Goal: Task Accomplishment & Management: Manage account settings

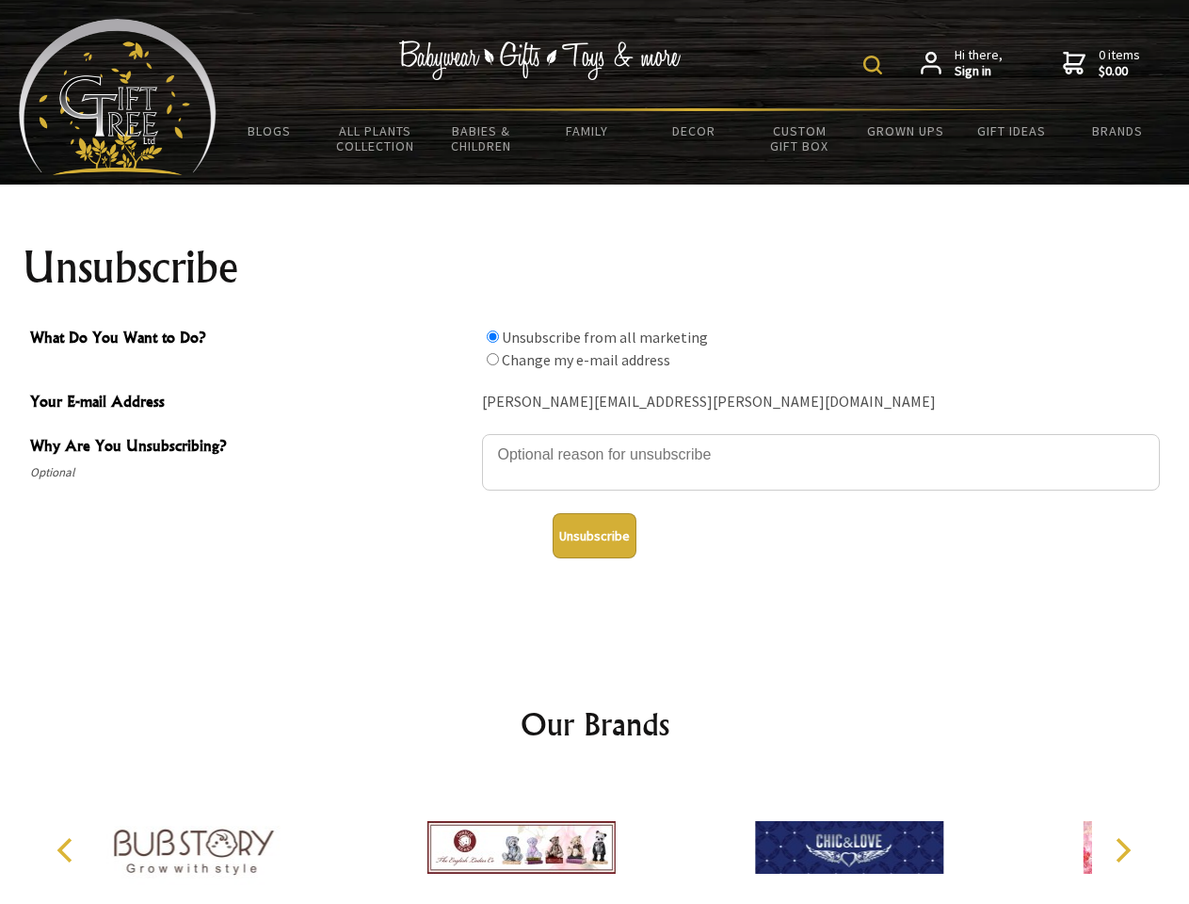
click at [876, 65] on img at bounding box center [872, 65] width 19 height 19
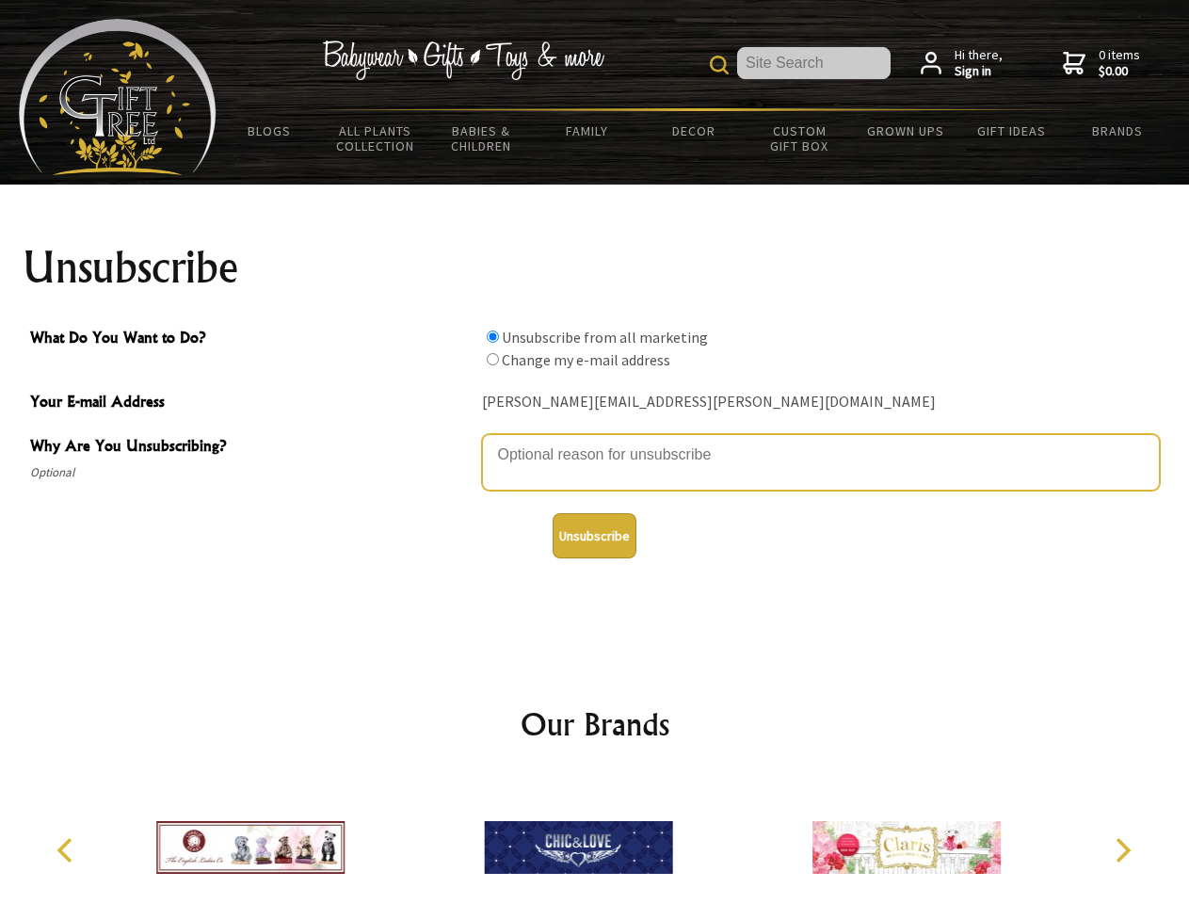
click at [595, 441] on textarea "Why Are You Unsubscribing?" at bounding box center [821, 462] width 678 height 56
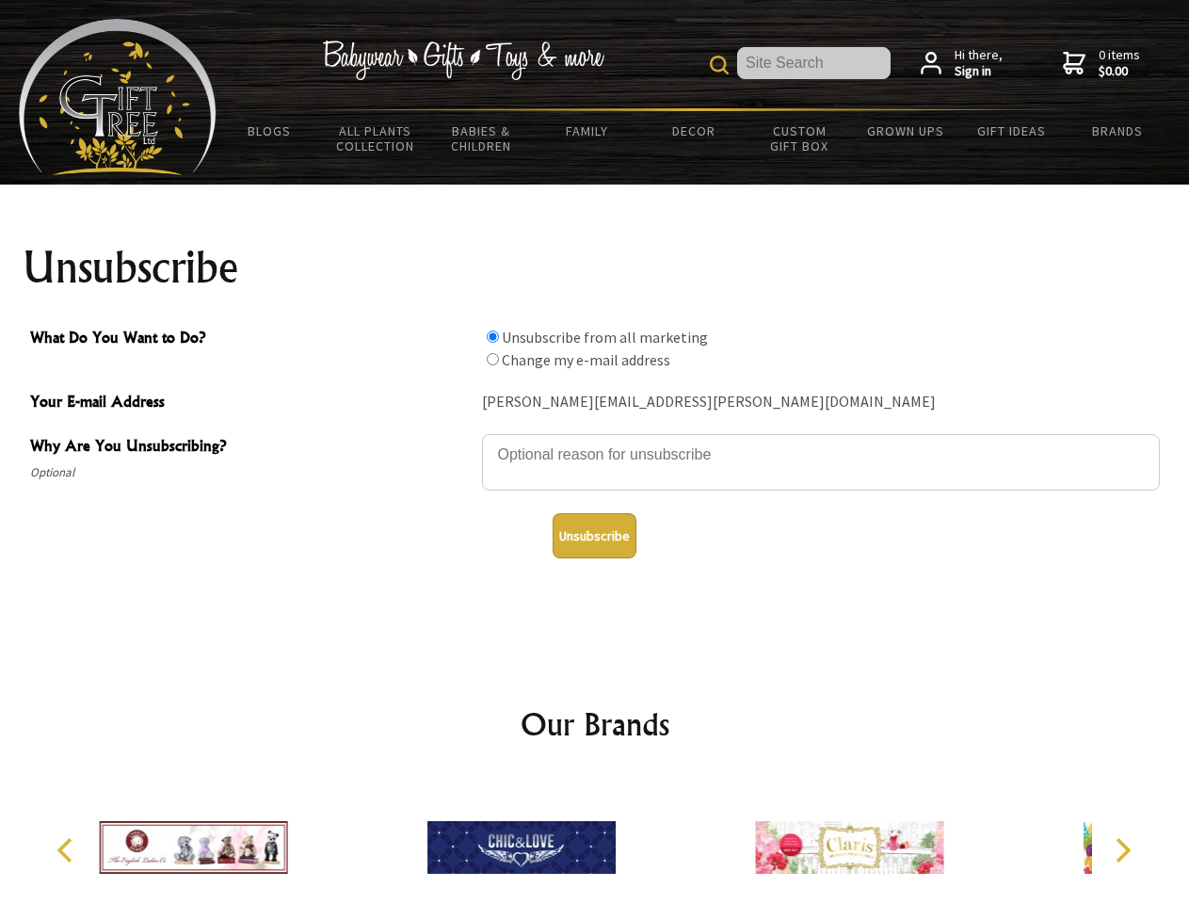
click at [492, 336] on input "What Do You Want to Do?" at bounding box center [493, 336] width 12 height 12
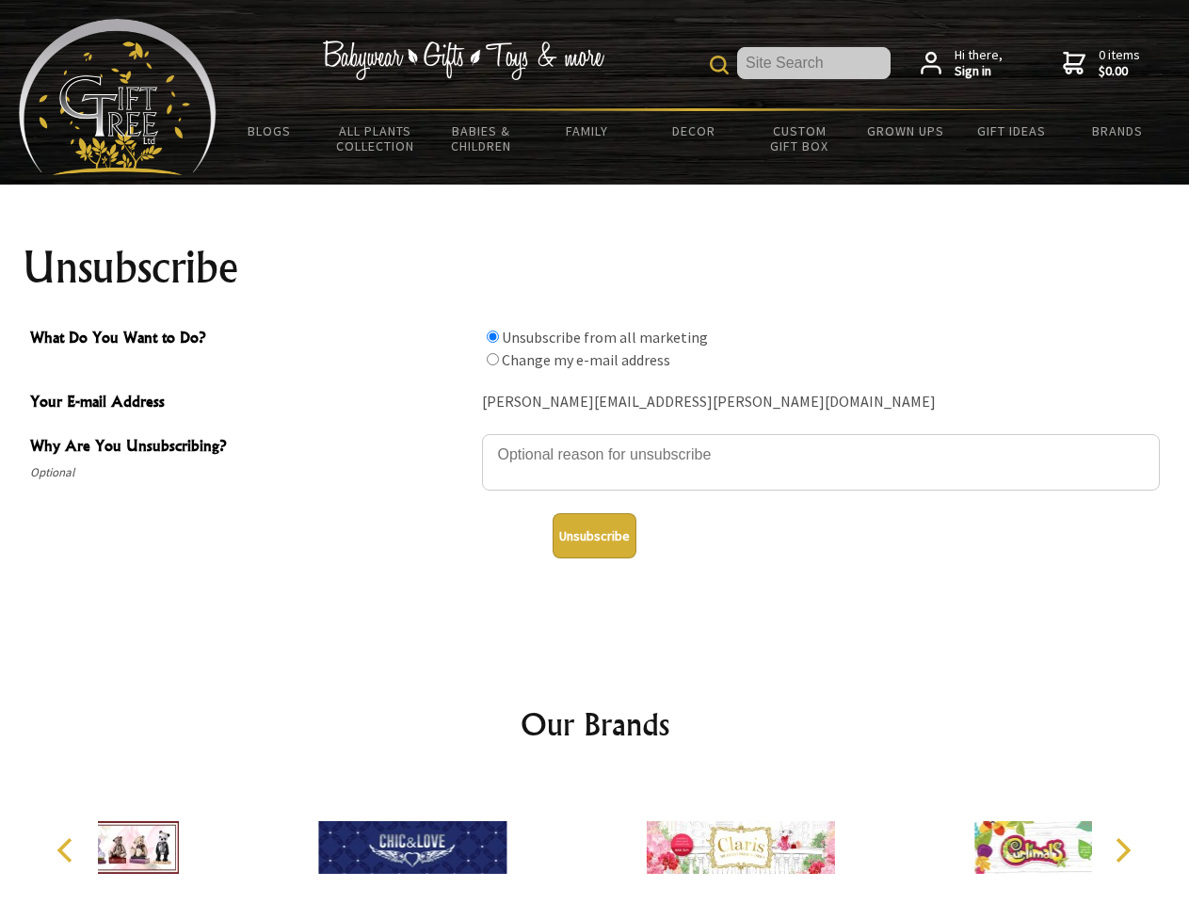
click at [492, 359] on input "What Do You Want to Do?" at bounding box center [493, 359] width 12 height 12
radio input "true"
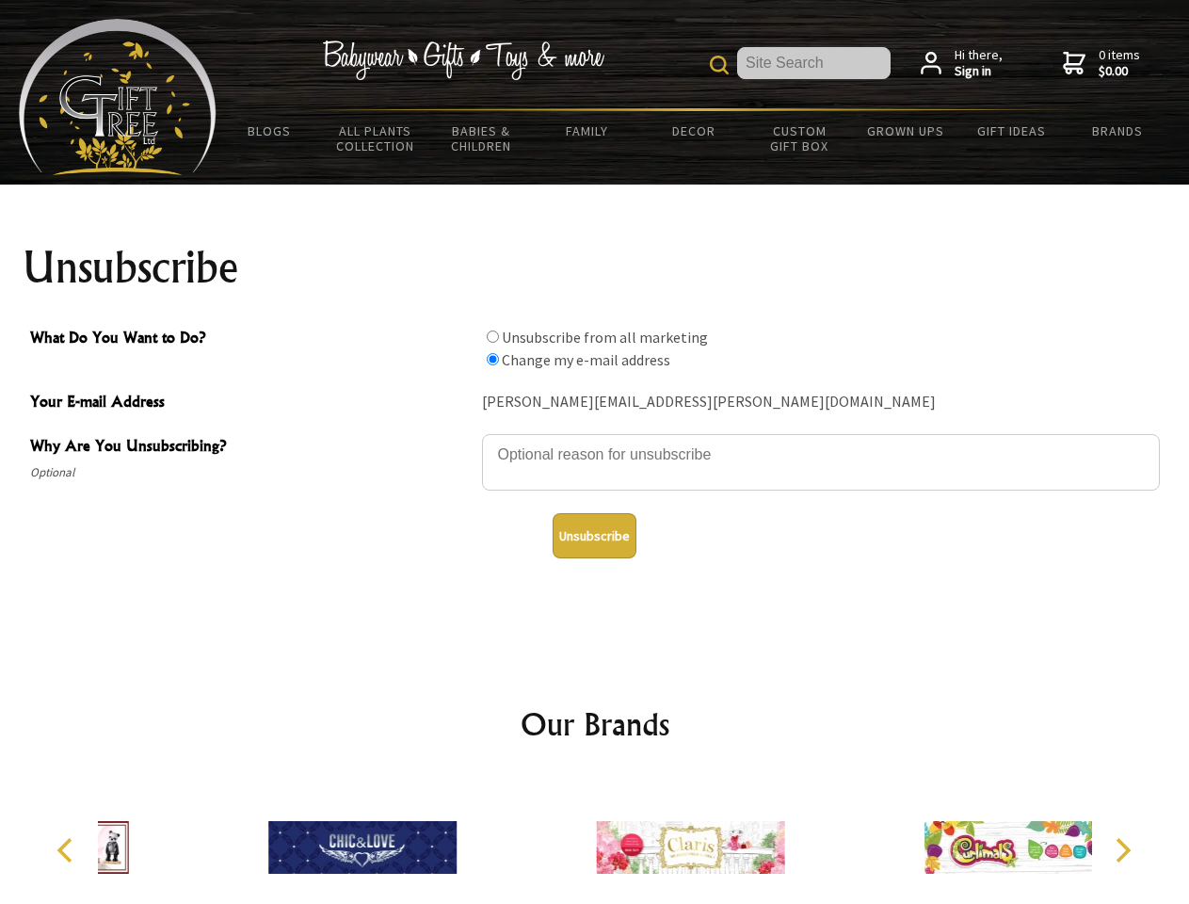
click at [594, 536] on button "Unsubscribe" at bounding box center [595, 535] width 84 height 45
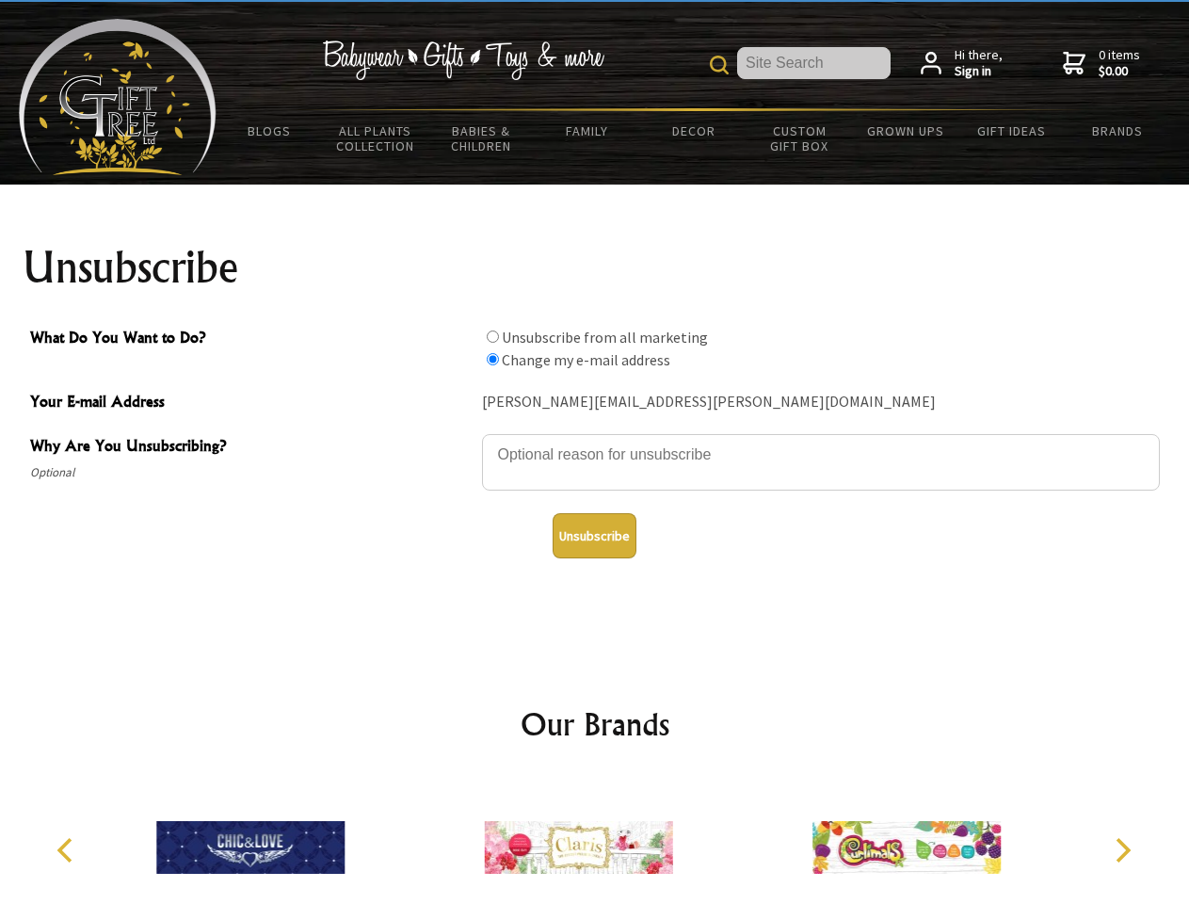
click at [595, 840] on img at bounding box center [579, 847] width 188 height 141
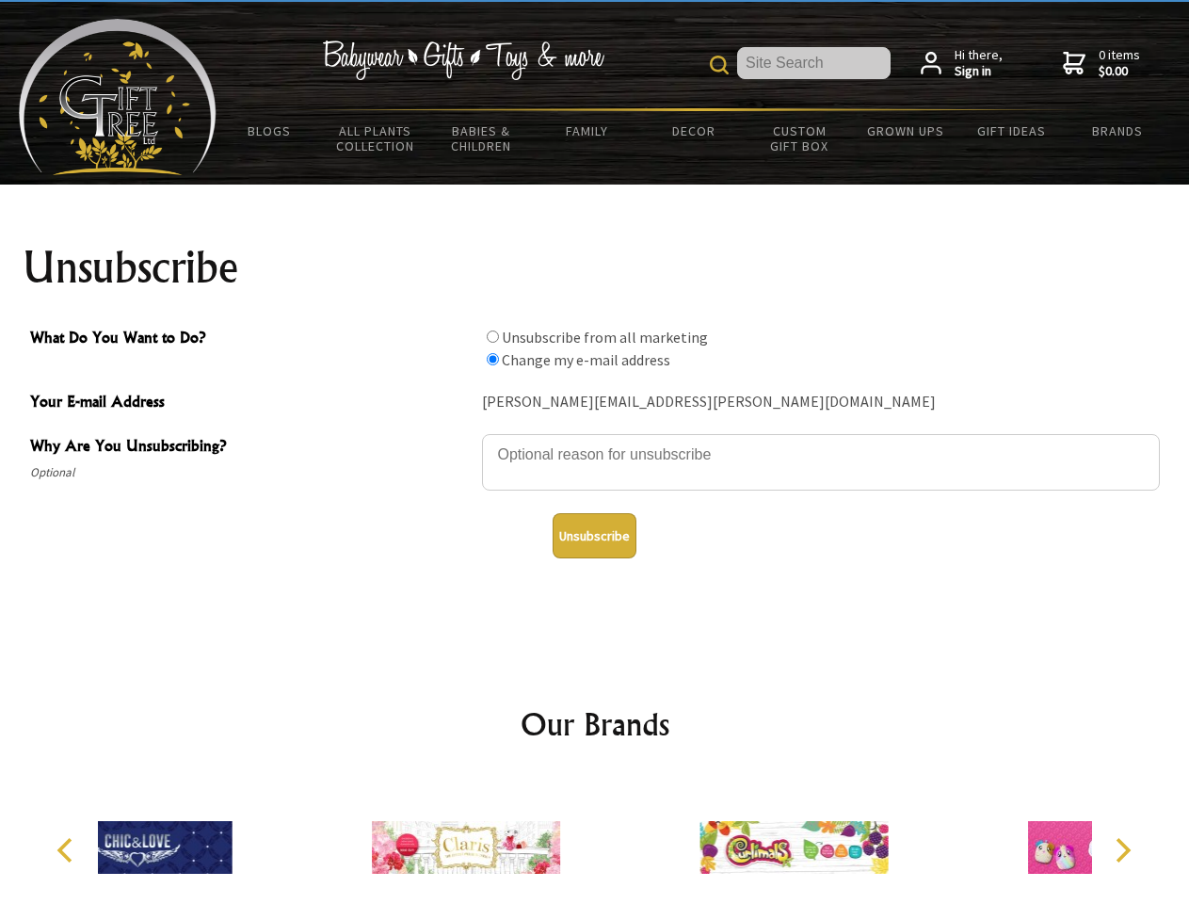
click at [68, 850] on icon "Previous" at bounding box center [67, 850] width 24 height 24
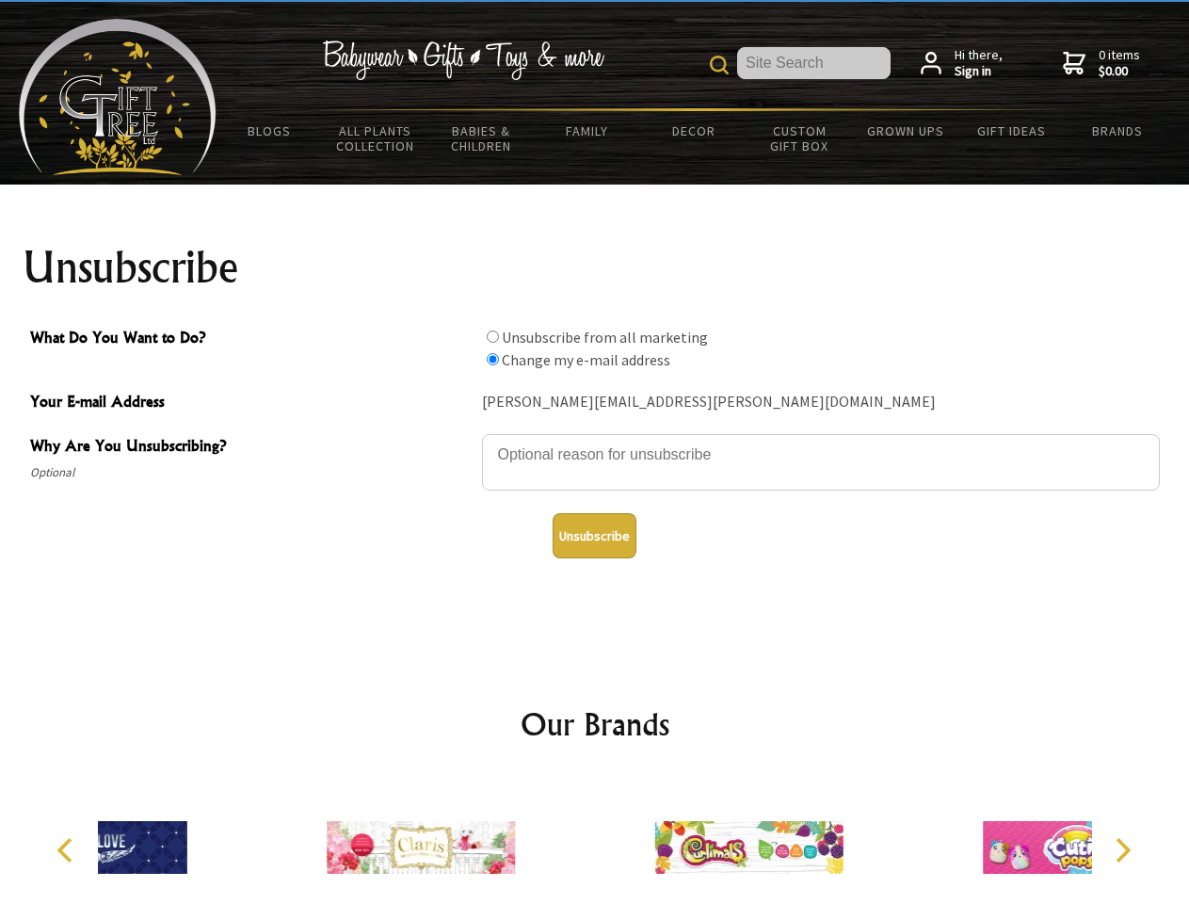
click at [1122, 850] on icon "Next" at bounding box center [1121, 850] width 24 height 24
